Goal: Task Accomplishment & Management: Manage account settings

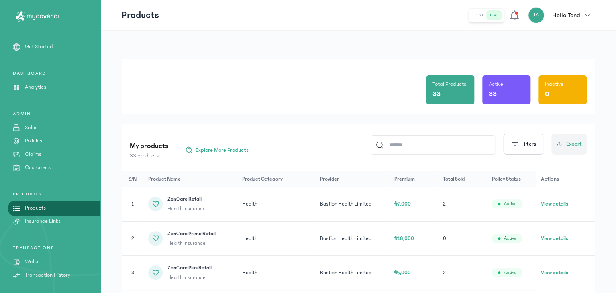
click at [41, 137] on p "Policies" at bounding box center [33, 141] width 17 height 8
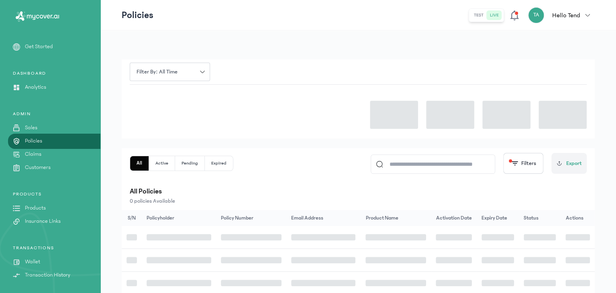
click at [41, 137] on p "Policies" at bounding box center [33, 141] width 17 height 8
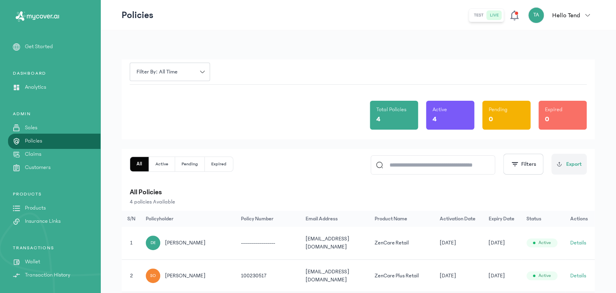
click at [31, 257] on div "TRANSACTIONS Wallet Transaction History" at bounding box center [50, 262] width 100 height 35
click at [31, 261] on p "Wallet" at bounding box center [32, 262] width 15 height 8
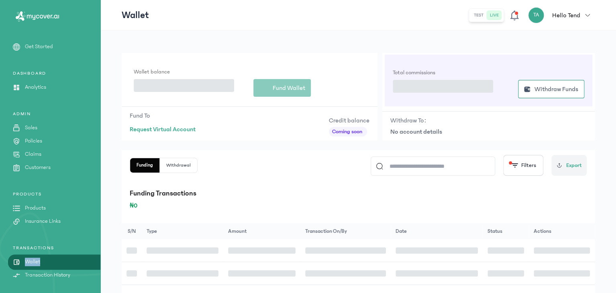
click at [31, 261] on p "Wallet" at bounding box center [32, 262] width 15 height 8
